Goal: Find specific page/section: Find specific page/section

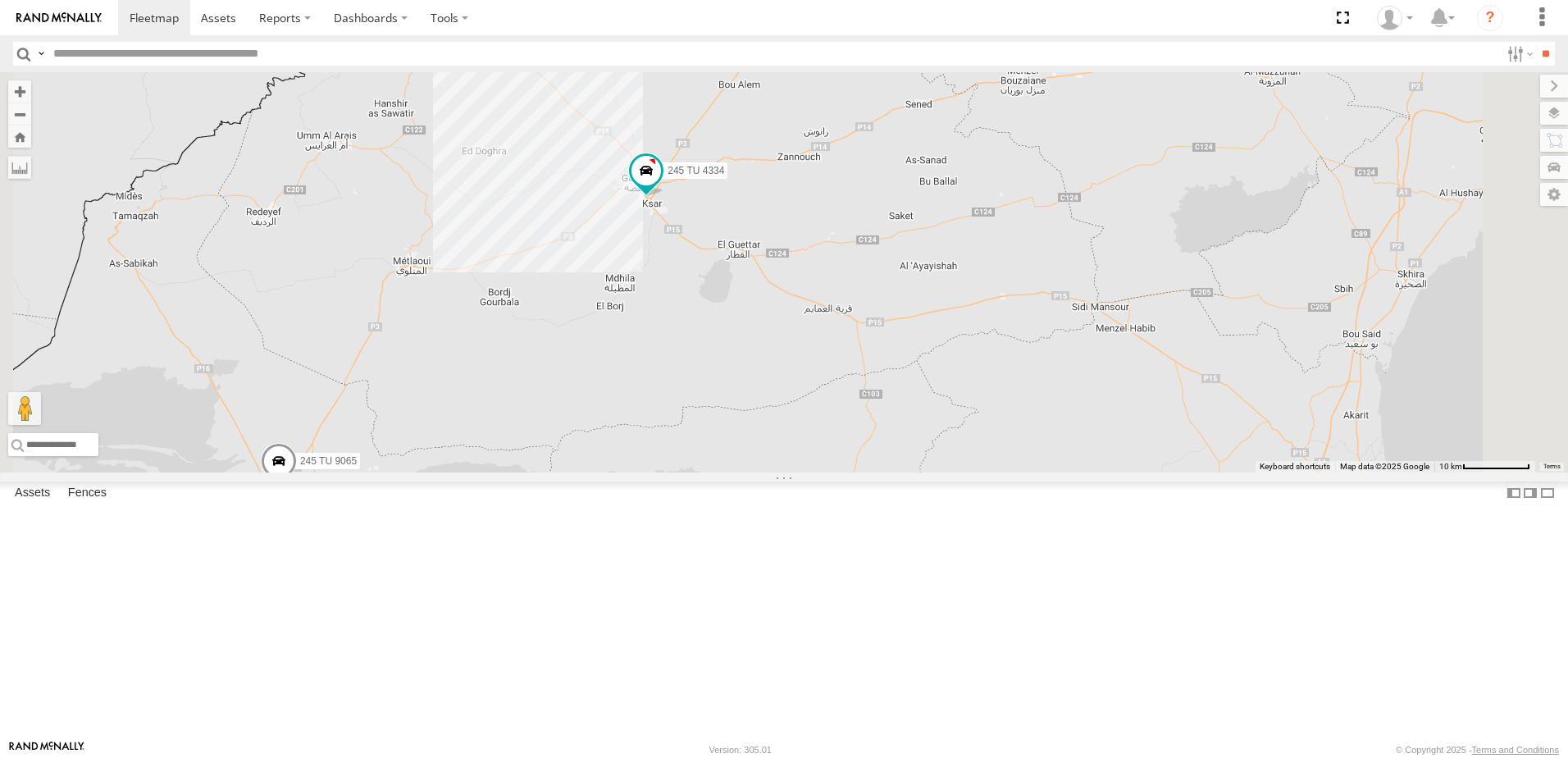
drag, startPoint x: 958, startPoint y: 445, endPoint x: 873, endPoint y: 574, distance: 154.5
click at [873, 473] on div "241 TU 2029 245 TU 4334 231 TU 3159 245 TU 9053 245 TU 9061 245 TU 9065 246 TU …" at bounding box center [784, 273] width 1568 height 400
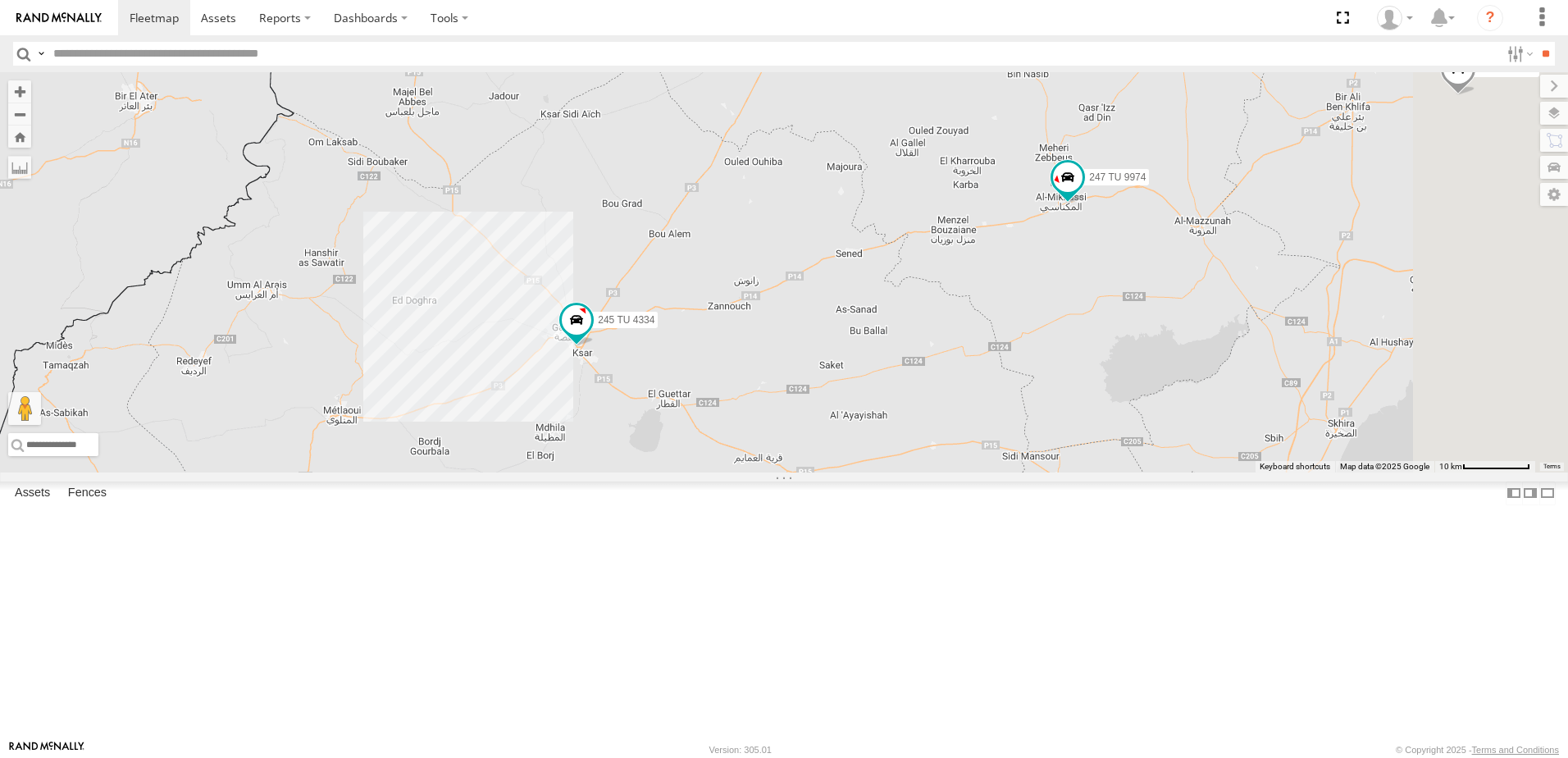
drag, startPoint x: 947, startPoint y: 467, endPoint x: 906, endPoint y: 578, distance: 118.3
click at [906, 473] on div "241 TU 2029 245 TU 4334 231 TU 3159 245 TU 9053 245 TU 9061 245 TU 9065 246 TU …" at bounding box center [784, 273] width 1568 height 400
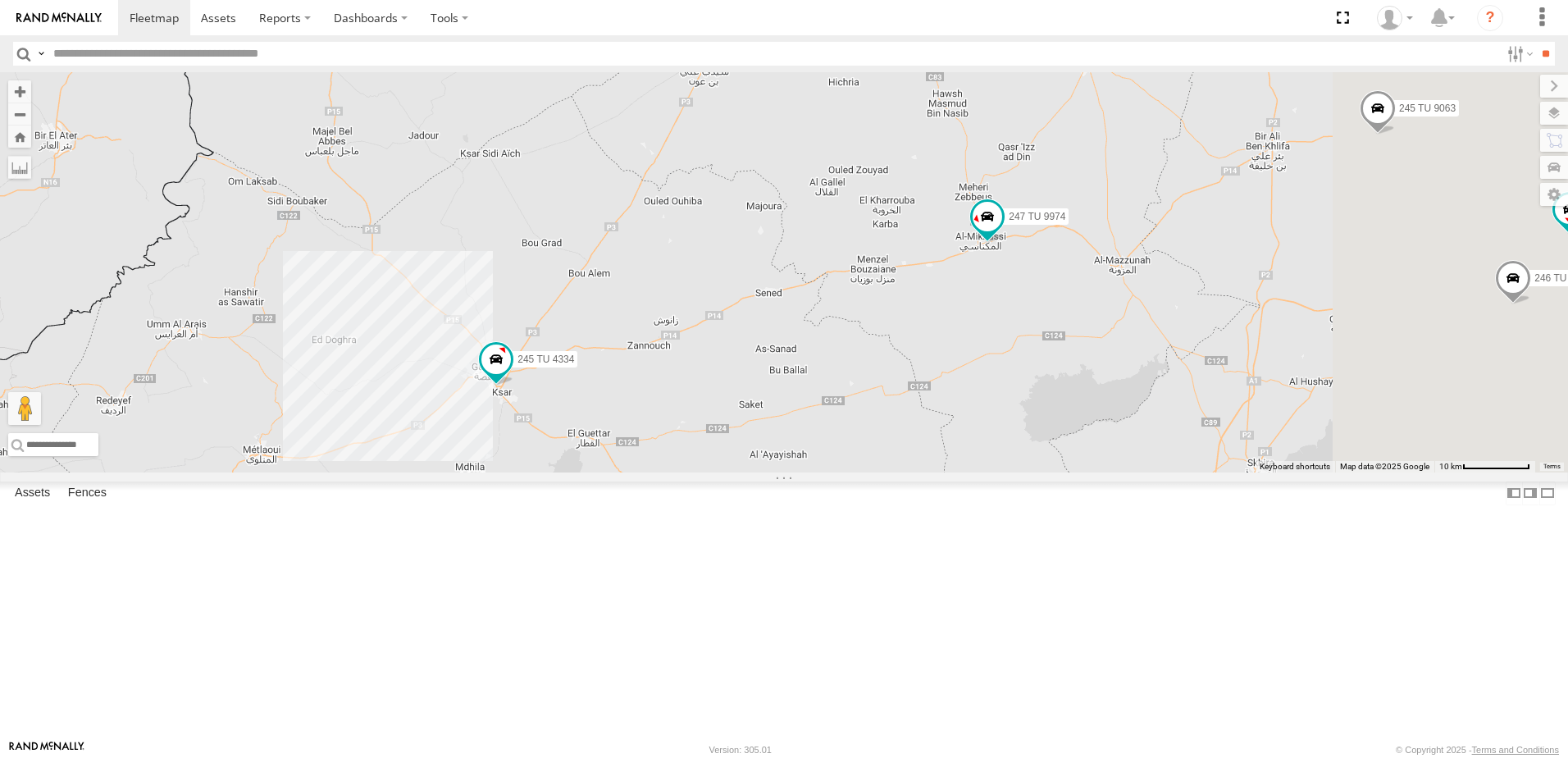
drag, startPoint x: 1024, startPoint y: 491, endPoint x: 862, endPoint y: 647, distance: 224.9
click at [862, 473] on div "241 TU 2029 245 TU 4334 231 TU 3159 245 TU 9053 245 TU 9061 245 TU 9065 246 TU …" at bounding box center [784, 273] width 1568 height 400
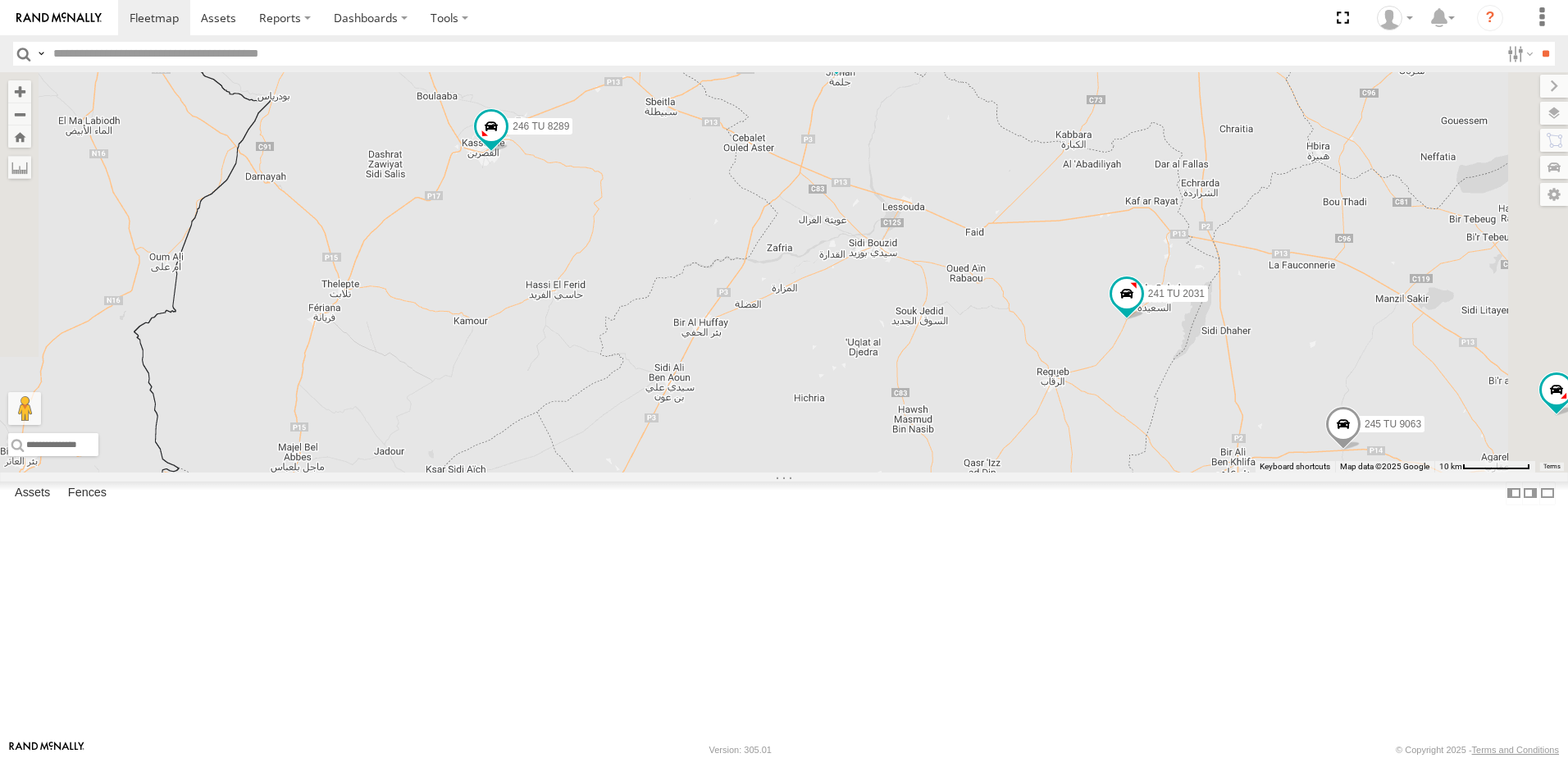
drag, startPoint x: 1094, startPoint y: 614, endPoint x: 1129, endPoint y: 707, distance: 99.4
click at [1137, 473] on div "241 TU 2029 245 TU 4334 231 TU 3159 245 TU 9053 245 TU 9061 245 TU 9065 246 TU …" at bounding box center [784, 273] width 1568 height 400
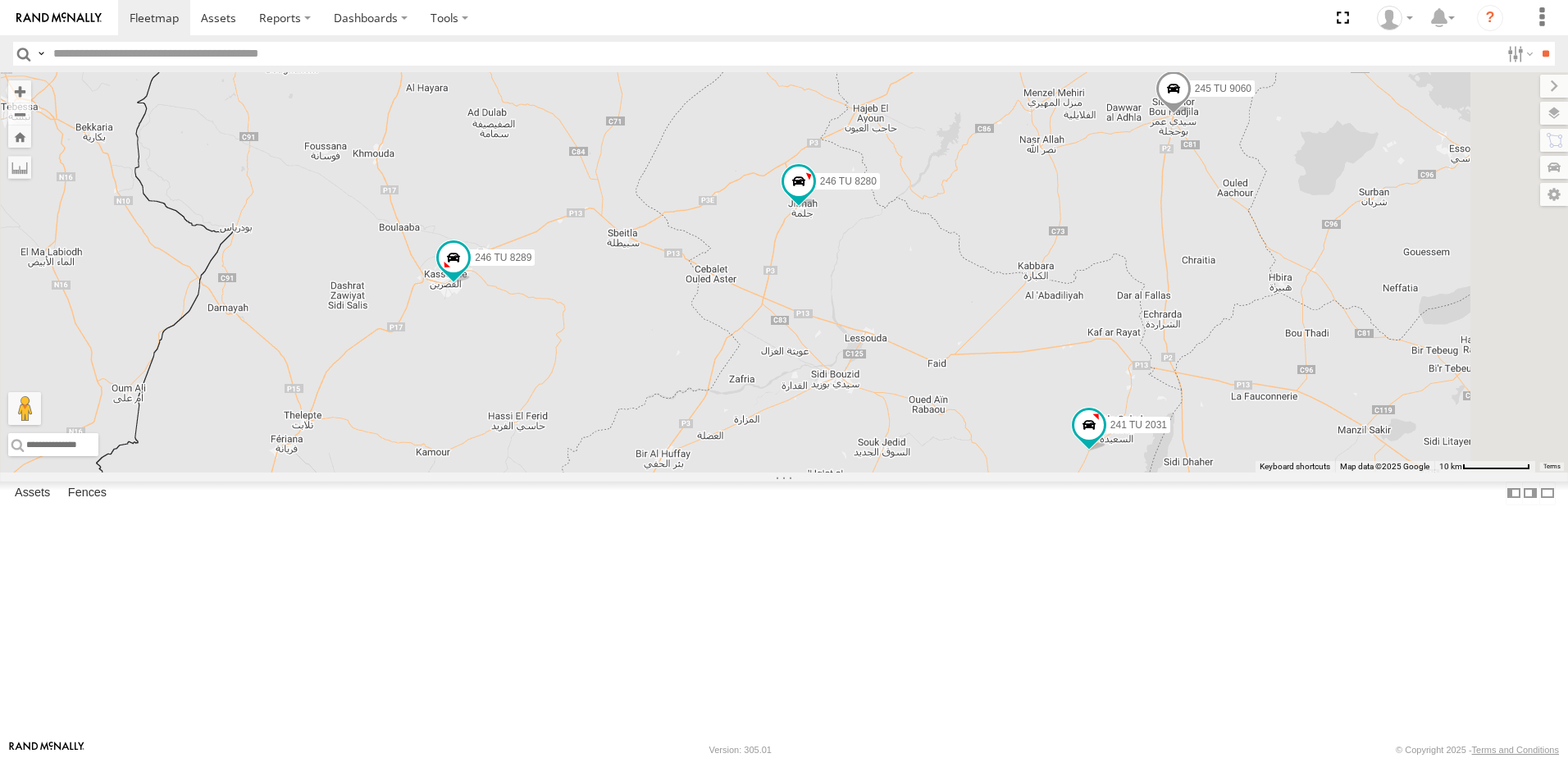
drag, startPoint x: 995, startPoint y: 541, endPoint x: 1057, endPoint y: 591, distance: 79.6
click at [964, 473] on div "241 TU 2029 245 TU 4334 231 TU 3159 245 TU 9053 245 TU 9061 245 TU 9065 246 TU …" at bounding box center [784, 273] width 1568 height 400
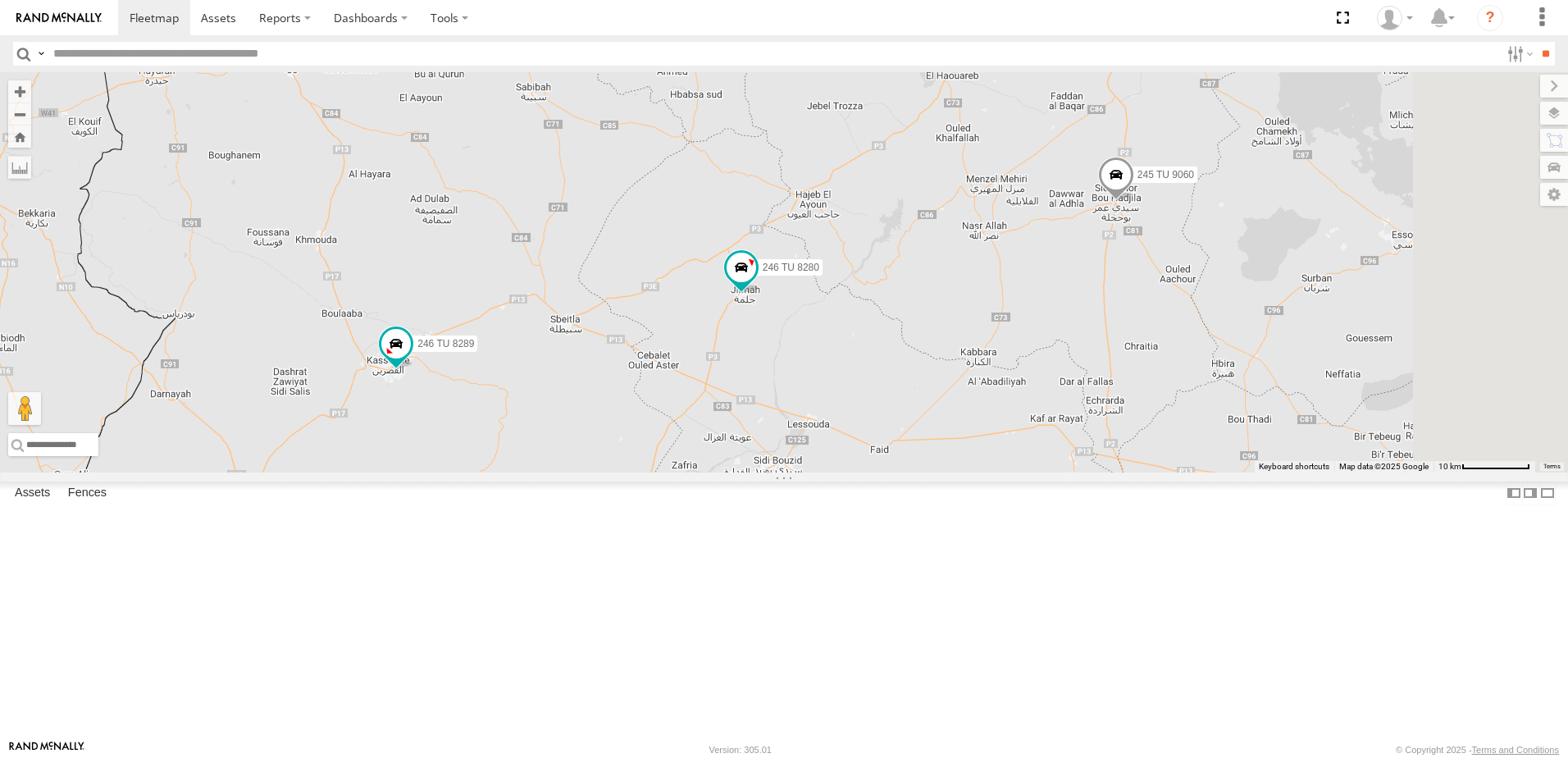
drag, startPoint x: 1245, startPoint y: 479, endPoint x: 1184, endPoint y: 545, distance: 89.9
click at [1184, 473] on div "241 TU 2029 245 TU 4334 231 TU 3159 245 TU 9053 245 TU 9061 245 TU 9065 246 TU …" at bounding box center [784, 273] width 1568 height 400
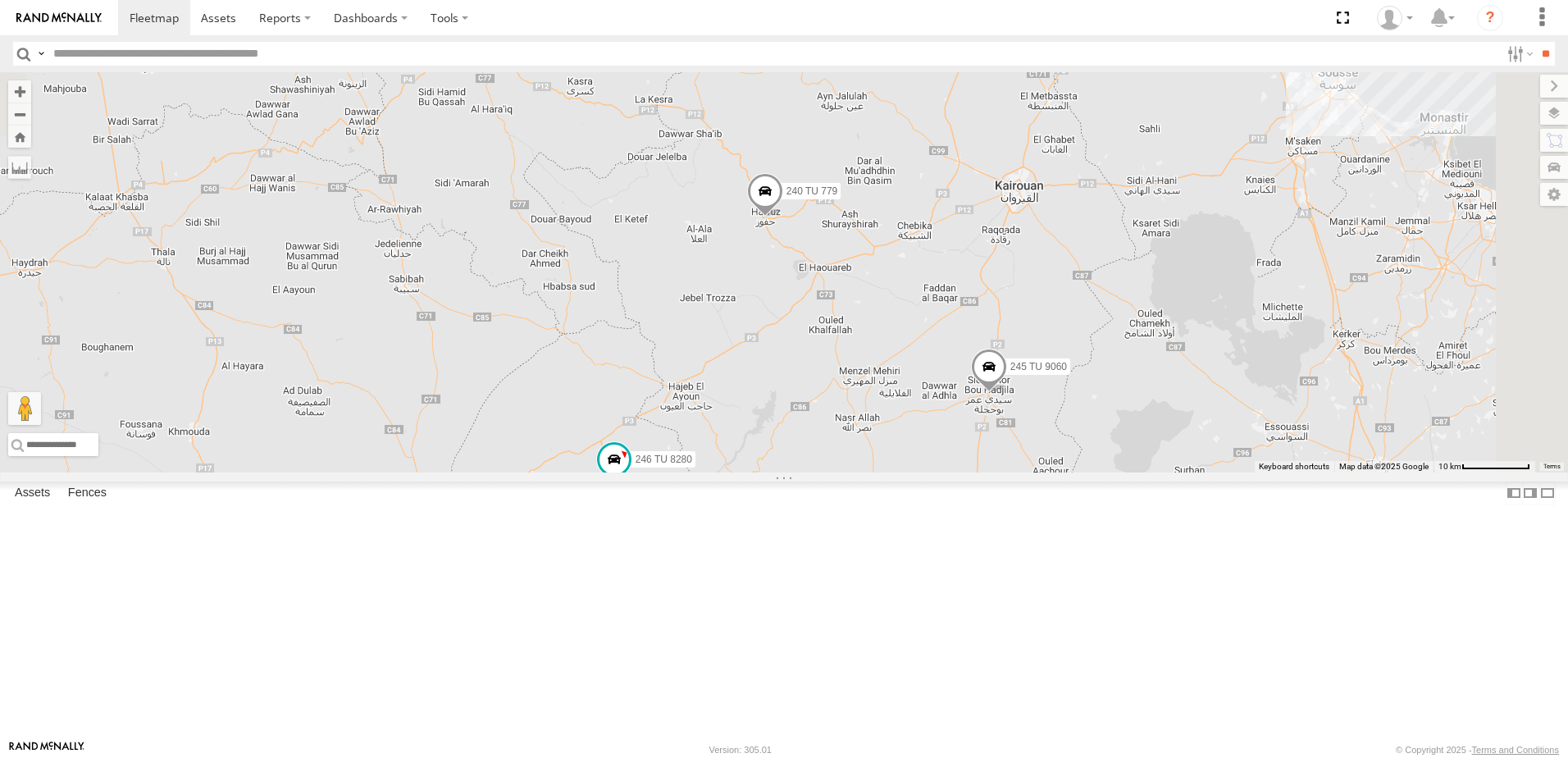
drag, startPoint x: 1160, startPoint y: 461, endPoint x: 1155, endPoint y: 504, distance: 43.3
click at [1155, 473] on div "241 TU 2029 245 TU 4334 231 TU 3159 245 TU 9053 245 TU 9061 245 TU 9065 246 TU …" at bounding box center [784, 273] width 1568 height 400
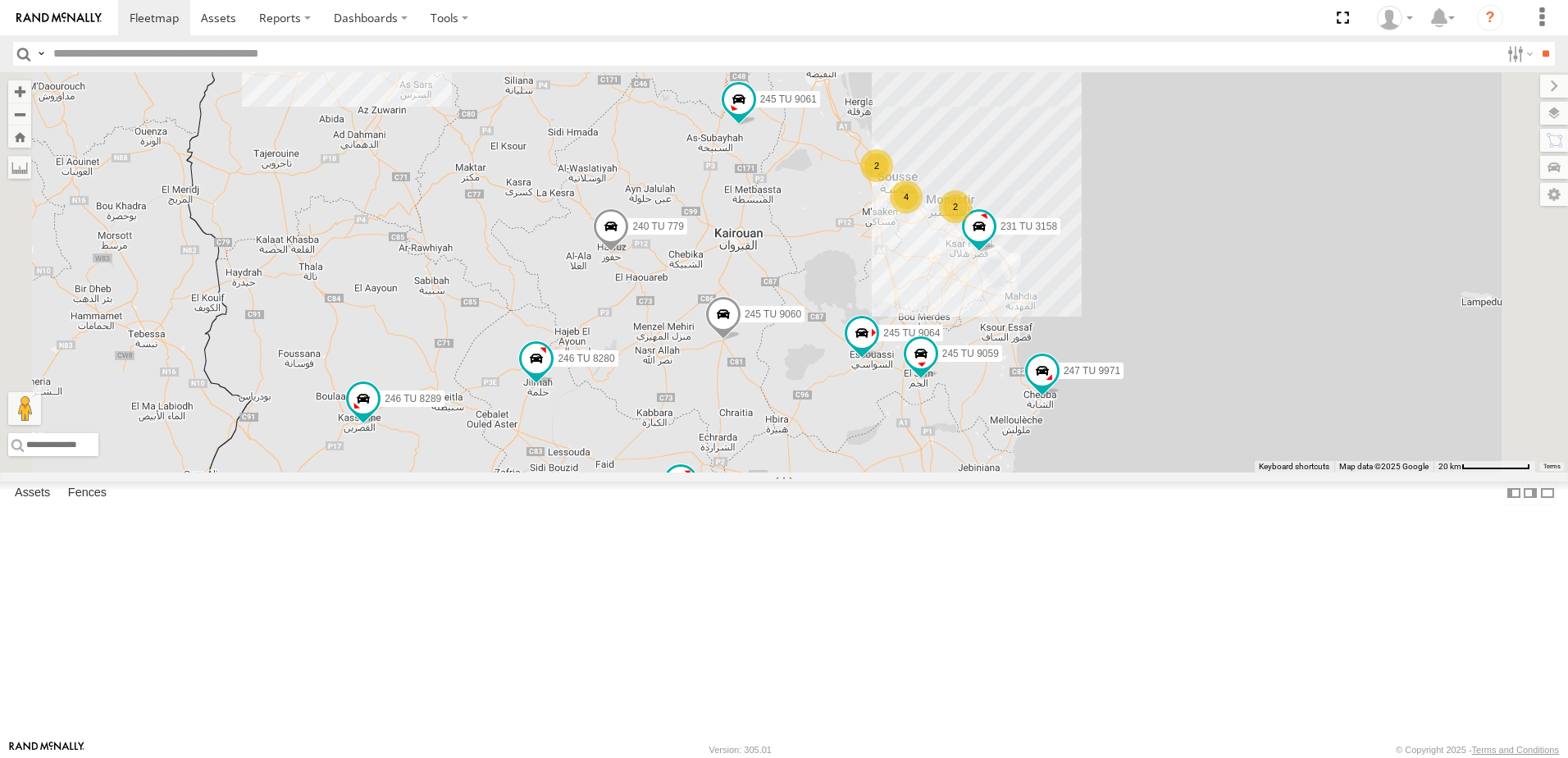
drag, startPoint x: 666, startPoint y: 604, endPoint x: 655, endPoint y: 506, distance: 98.6
click at [655, 473] on div "241 TU 2029 245 TU 4334 231 TU 3159 245 TU 9053 245 TU 9061 245 TU 9065 246 TU …" at bounding box center [784, 273] width 1568 height 400
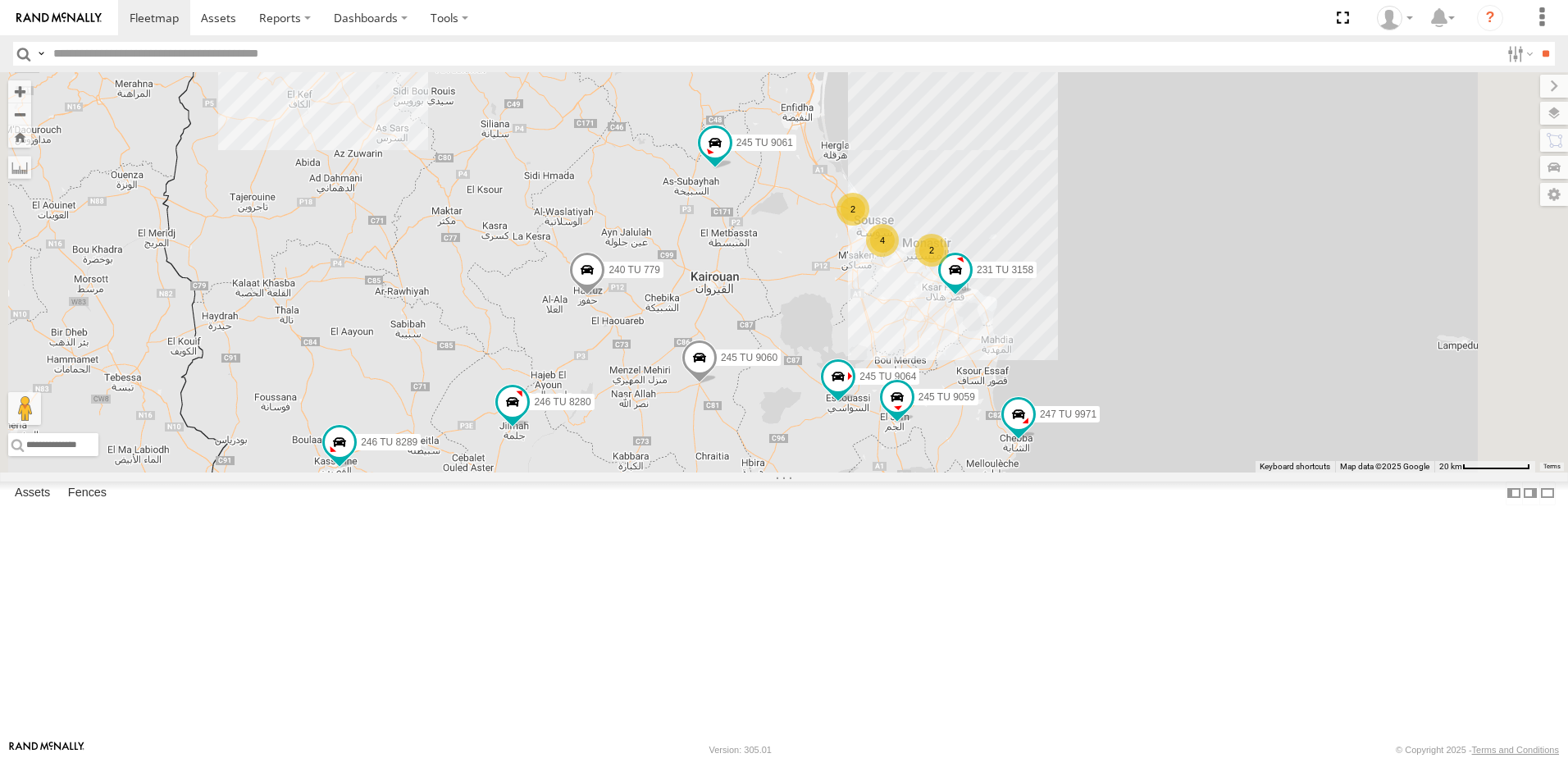
drag, startPoint x: 935, startPoint y: 508, endPoint x: 913, endPoint y: 587, distance: 82.0
click at [913, 473] on div "241 TU 2029 245 TU 4334 231 TU 3159 245 TU 9053 245 TU 9061 245 TU 9065 246 TU …" at bounding box center [784, 273] width 1568 height 400
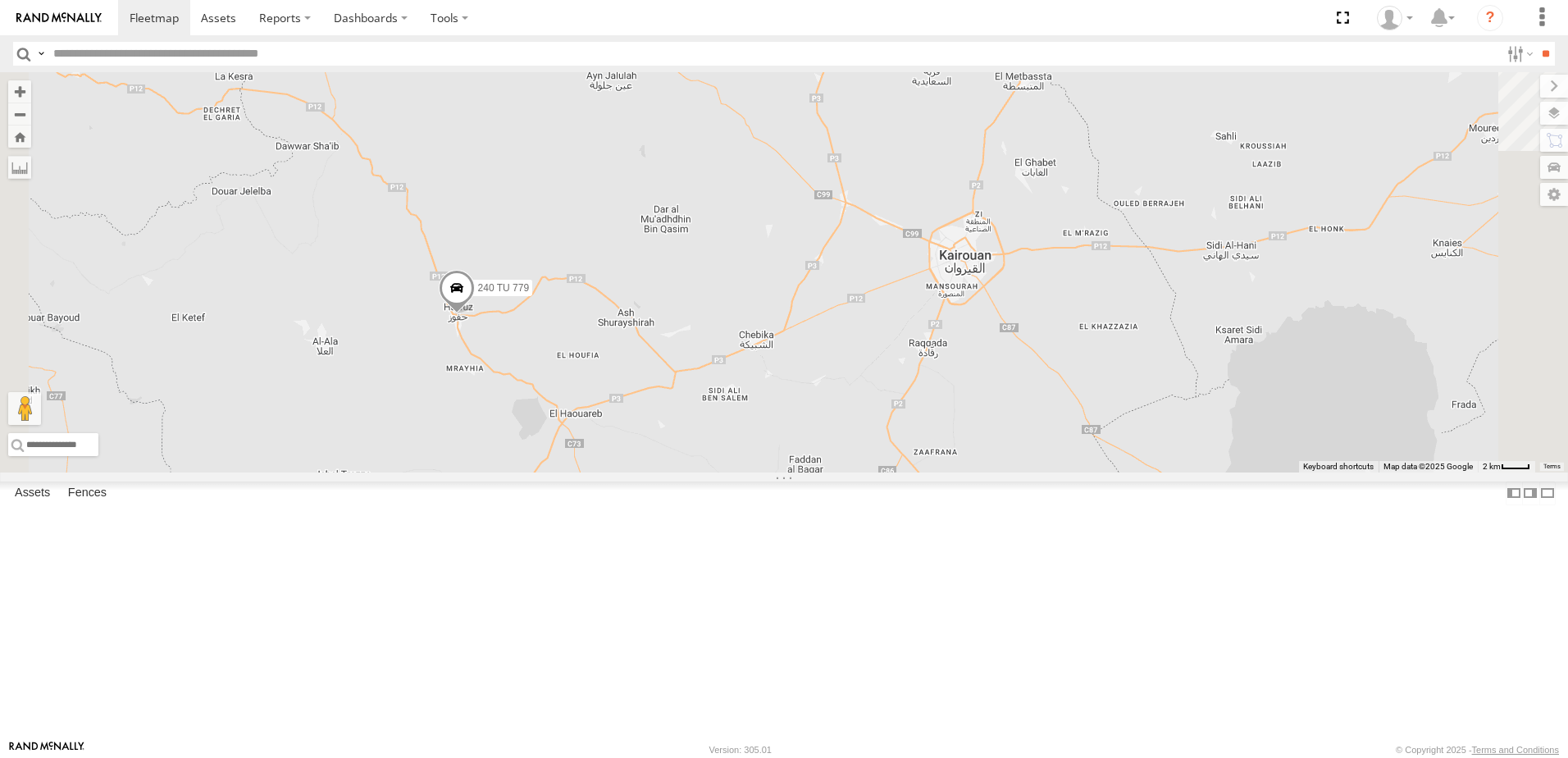
drag, startPoint x: 826, startPoint y: 405, endPoint x: 792, endPoint y: 490, distance: 91.5
click at [792, 473] on div "241 TU 2029 245 TU 4334 231 TU 3159 245 TU 9053 245 TU 9061 245 TU 9065 246 TU …" at bounding box center [784, 273] width 1568 height 400
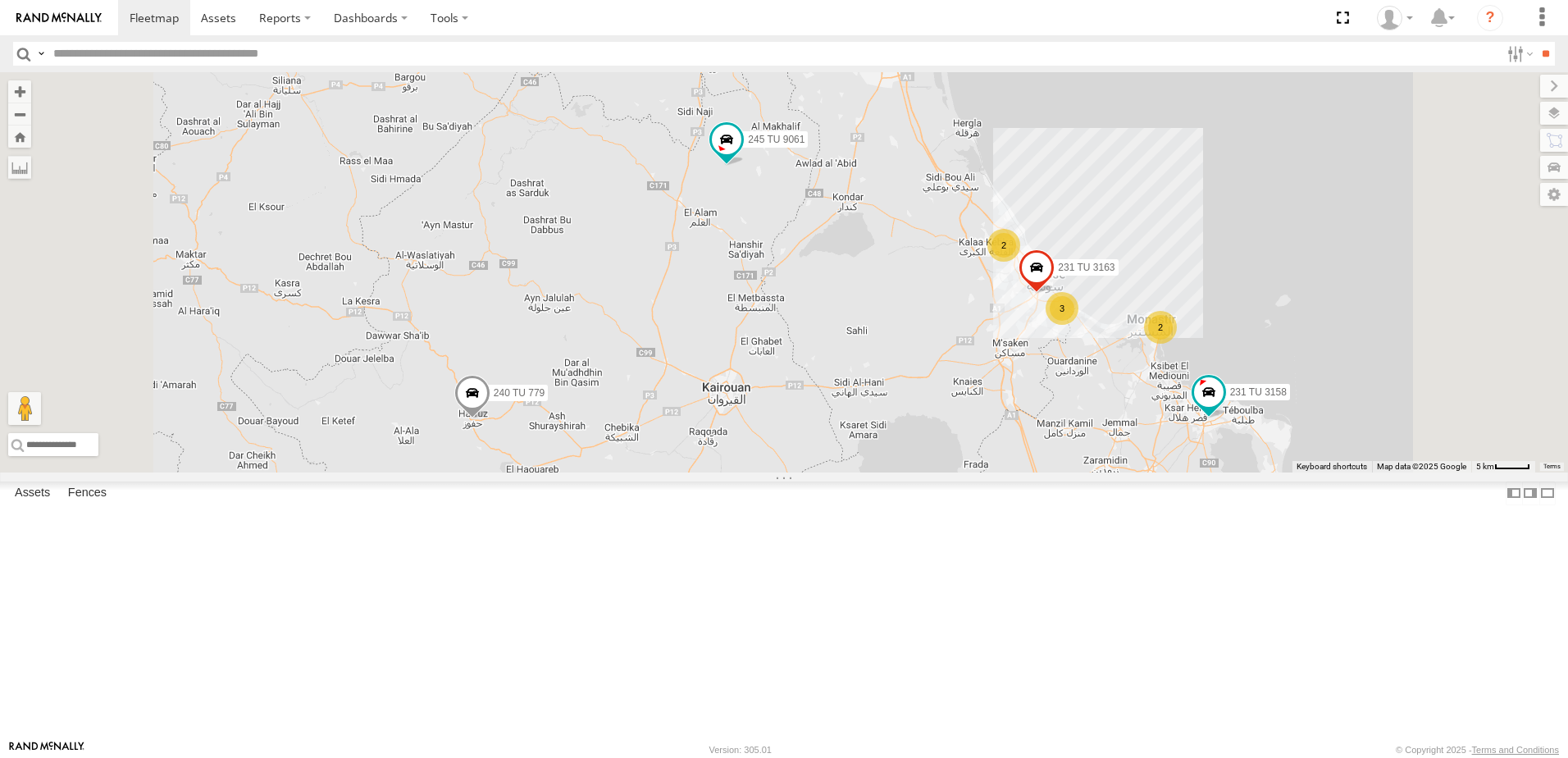
drag, startPoint x: 874, startPoint y: 483, endPoint x: 867, endPoint y: 556, distance: 73.3
click at [867, 473] on div "241 TU 2029 245 TU 4334 231 TU 3159 245 TU 9053 245 TU 9061 245 TU 9065 246 TU …" at bounding box center [784, 273] width 1568 height 400
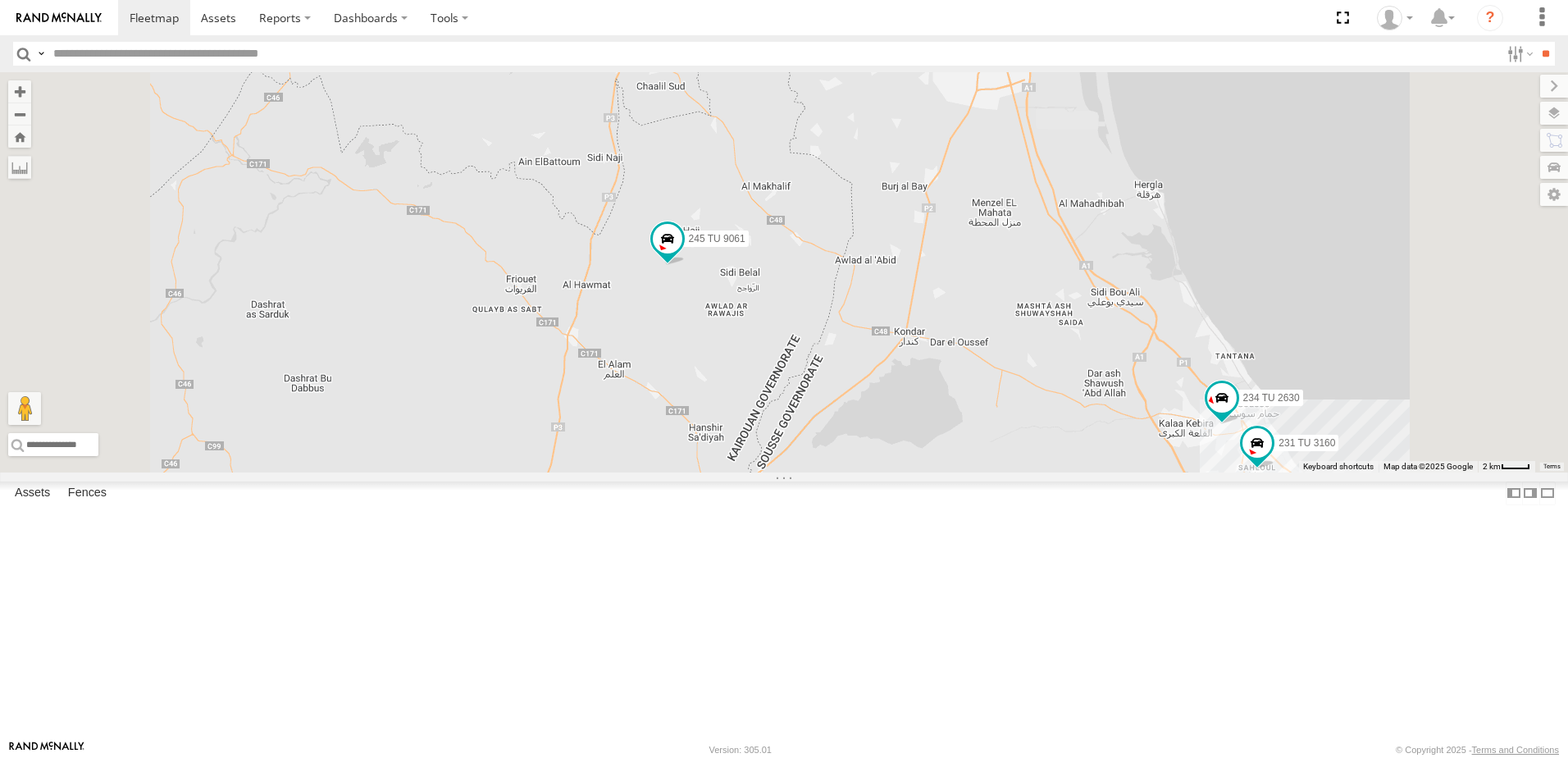
drag, startPoint x: 958, startPoint y: 332, endPoint x: 934, endPoint y: 423, distance: 94.1
click at [934, 423] on div "241 TU 2029 245 TU 4334 231 TU 3159 245 TU 9053 245 TU 9061 245 TU 9065 246 TU …" at bounding box center [784, 273] width 1568 height 400
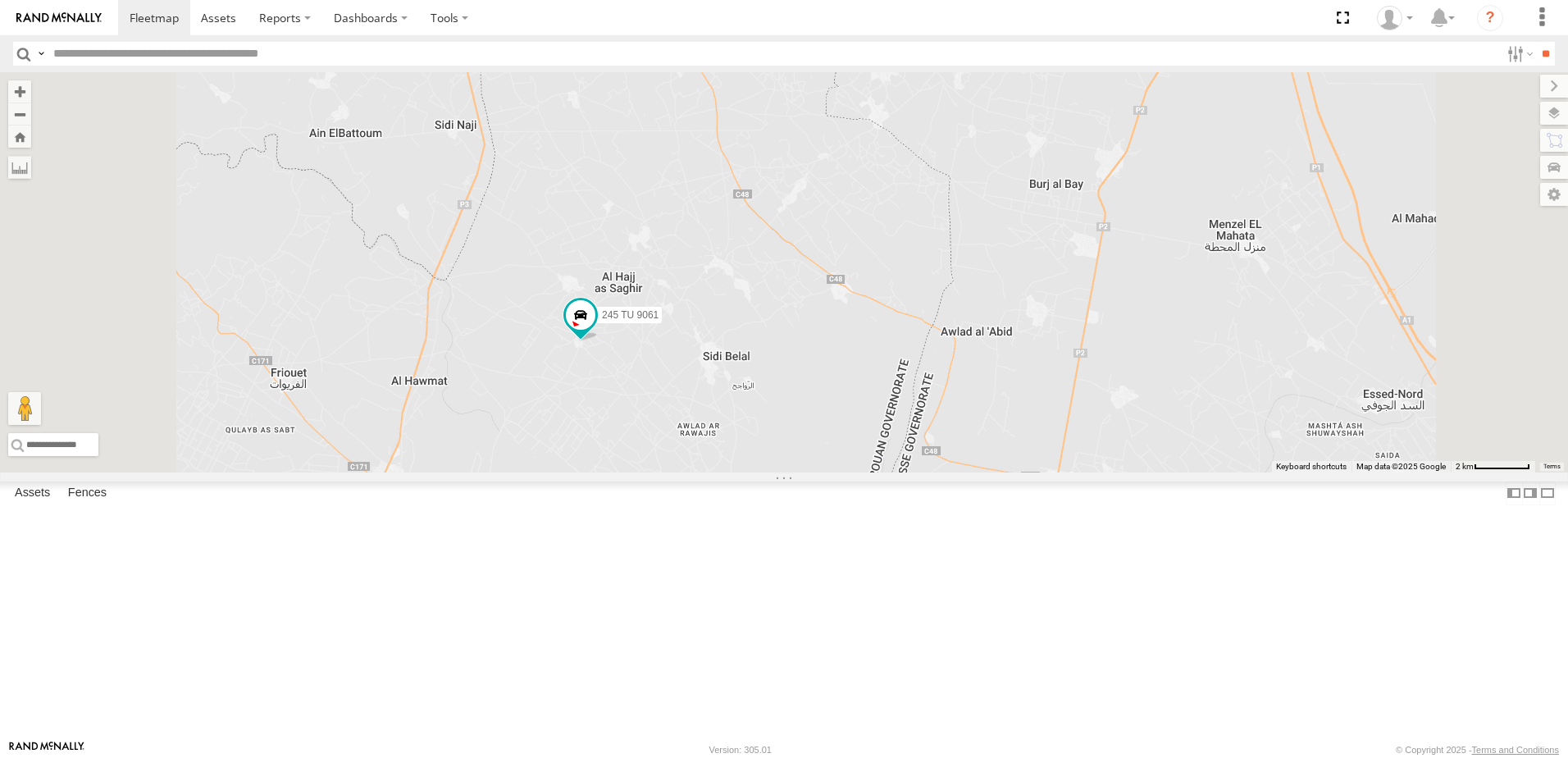
drag, startPoint x: 893, startPoint y: 438, endPoint x: 888, endPoint y: 475, distance: 37.3
click at [888, 473] on div "241 TU 2029 245 TU 4334 231 TU 3159 245 TU 9053 245 TU 9061 245 TU 9065 246 TU …" at bounding box center [784, 273] width 1568 height 400
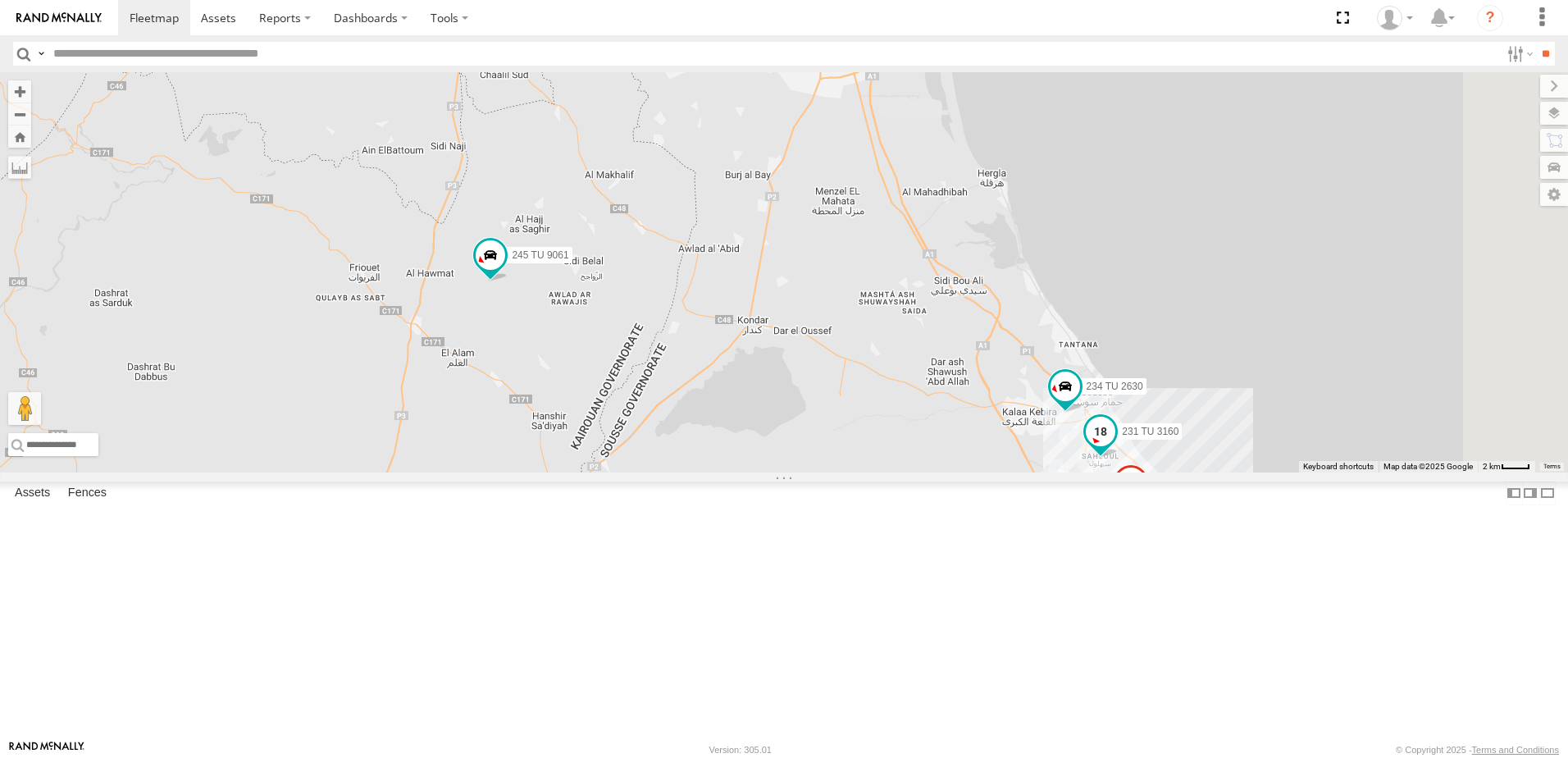
drag, startPoint x: 1230, startPoint y: 577, endPoint x: 1118, endPoint y: 537, distance: 118.9
click at [1119, 473] on div "234 TU 2630 231 TU 3163 245 TU 9061 231 TU 3160 3" at bounding box center [784, 273] width 1568 height 400
